Goal: Register for event/course

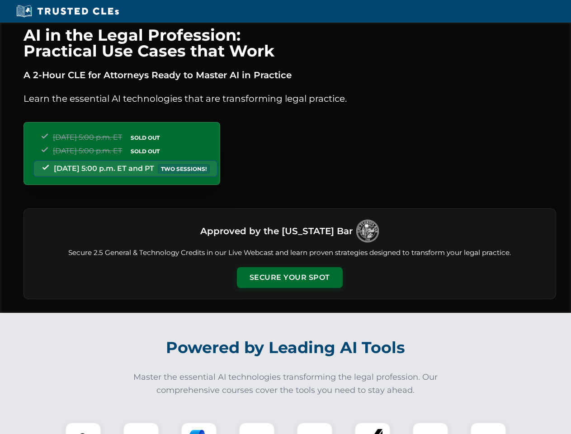
click at [289, 278] on button "Secure Your Spot" at bounding box center [290, 277] width 106 height 21
click at [83, 428] on img at bounding box center [83, 440] width 26 height 26
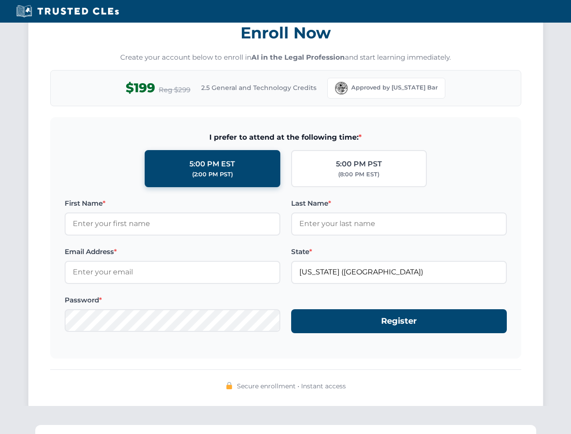
scroll to position [887, 0]
